Goal: Transaction & Acquisition: Book appointment/travel/reservation

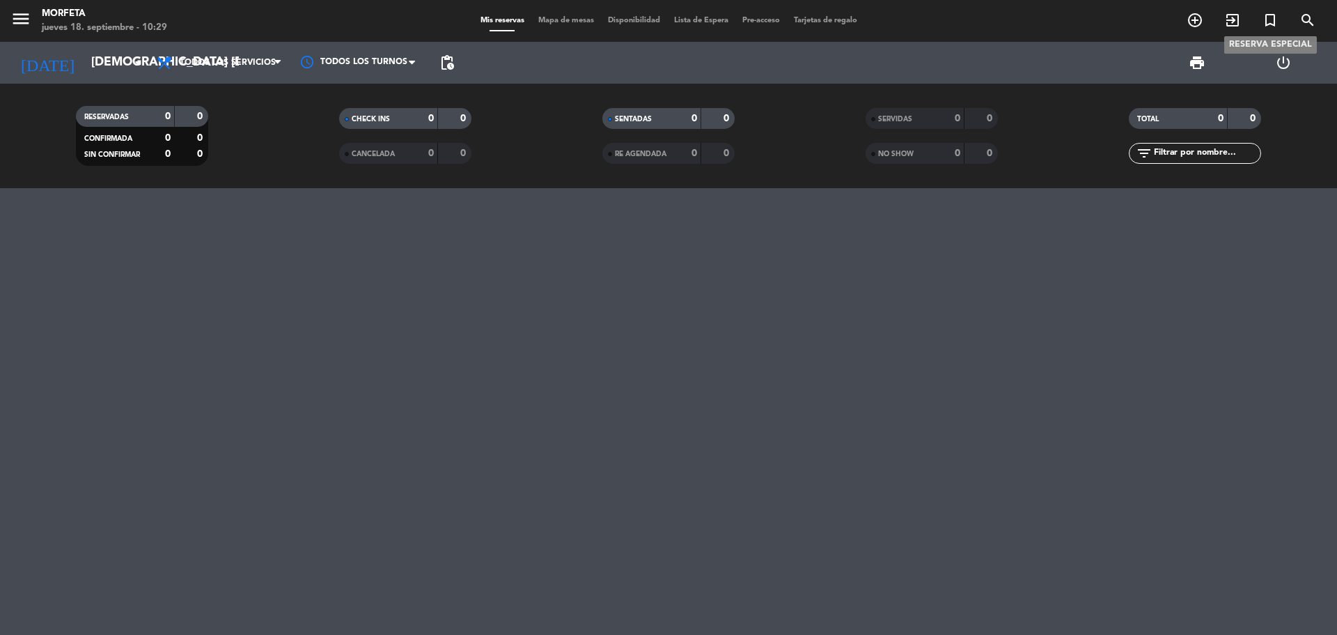
click at [1266, 15] on icon "turned_in_not" at bounding box center [1270, 20] width 17 height 17
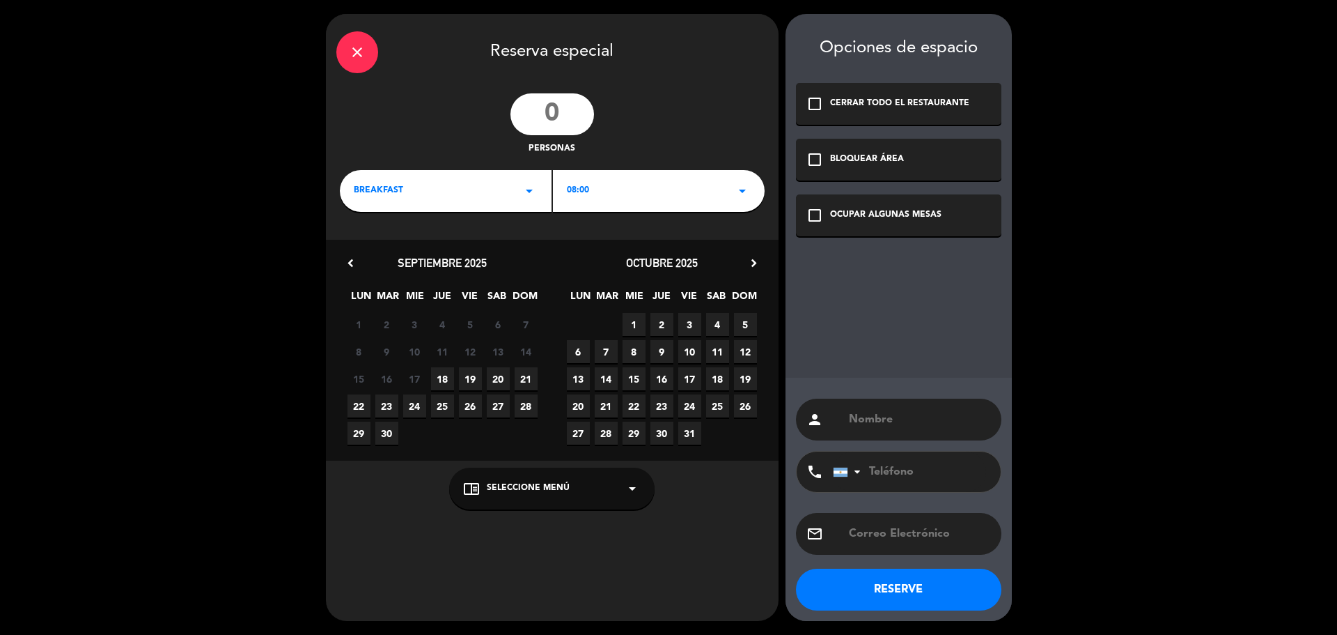
click at [570, 122] on input "number" at bounding box center [553, 114] width 84 height 42
type input "1"
click at [507, 192] on div "BREAKFAST arrow_drop_down" at bounding box center [446, 191] width 212 height 42
click at [446, 270] on div "Almuerzo" at bounding box center [446, 270] width 184 height 14
click at [814, 102] on icon "check_box_outline_blank" at bounding box center [815, 103] width 17 height 17
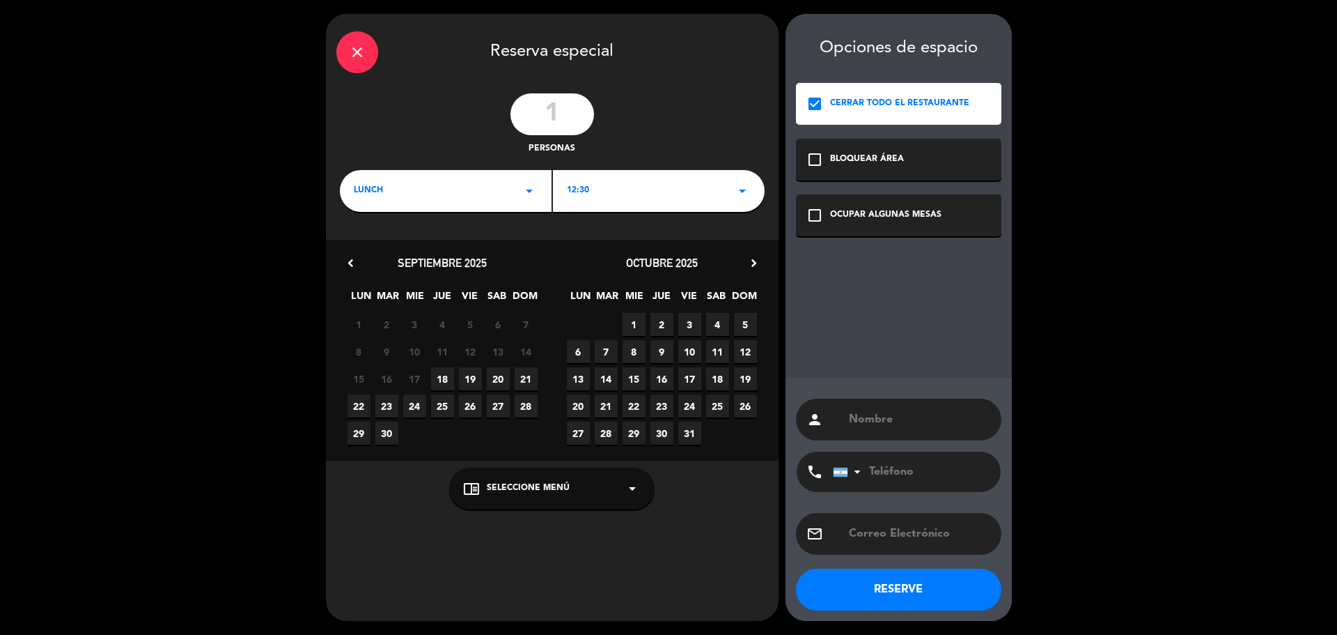
click at [862, 414] on input "text" at bounding box center [919, 420] width 143 height 20
type input "carolina"
click at [908, 589] on button "RESERVE" at bounding box center [898, 589] width 205 height 42
